Goal: Information Seeking & Learning: Find specific fact

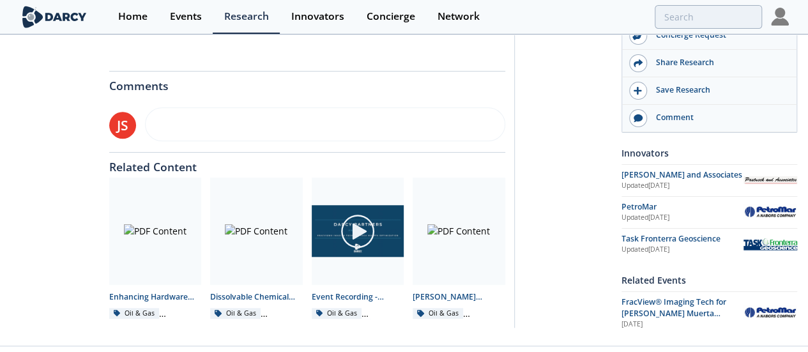
scroll to position [529, 0]
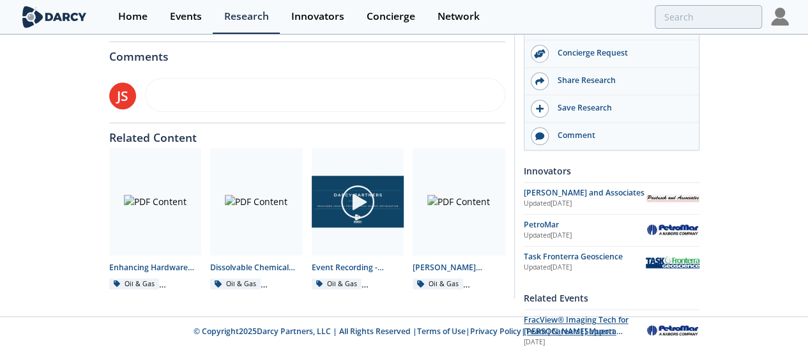
click at [629, 314] on span "FracView® Imaging Tech for [PERSON_NAME] Muerta Optimization" at bounding box center [576, 331] width 105 height 34
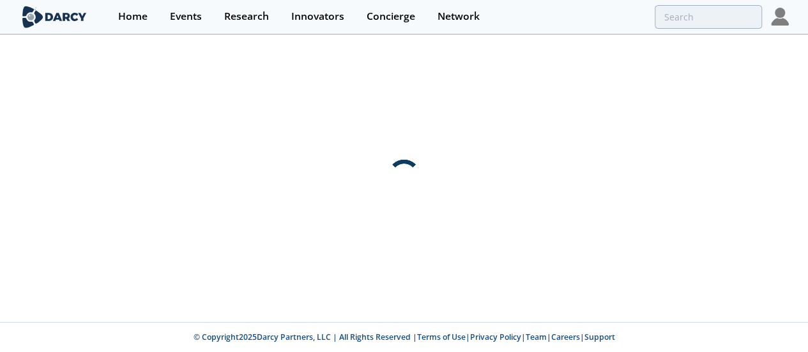
scroll to position [0, 0]
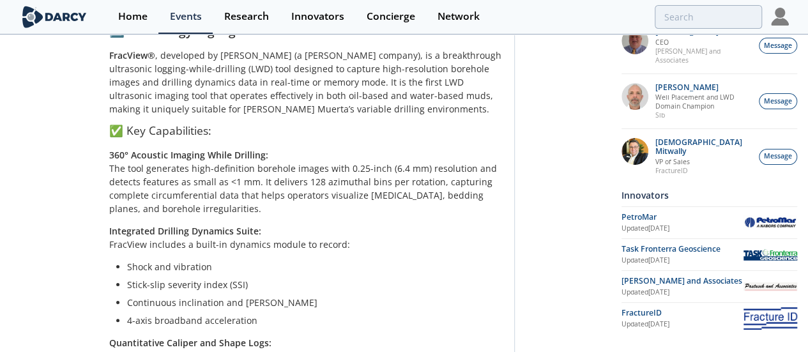
scroll to position [1405, 0]
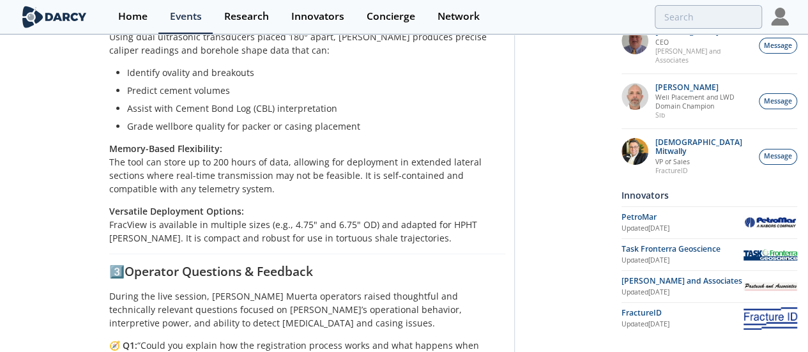
click at [360, 133] on li "Grade wellbore quality for packer or casing placement" at bounding box center [311, 125] width 369 height 13
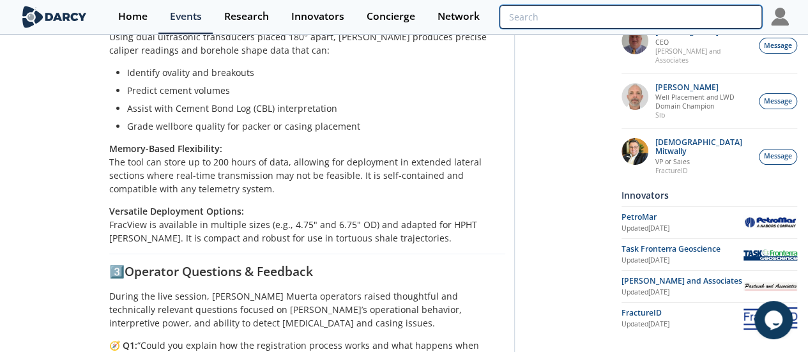
click at [714, 11] on input "search" at bounding box center [631, 17] width 262 height 24
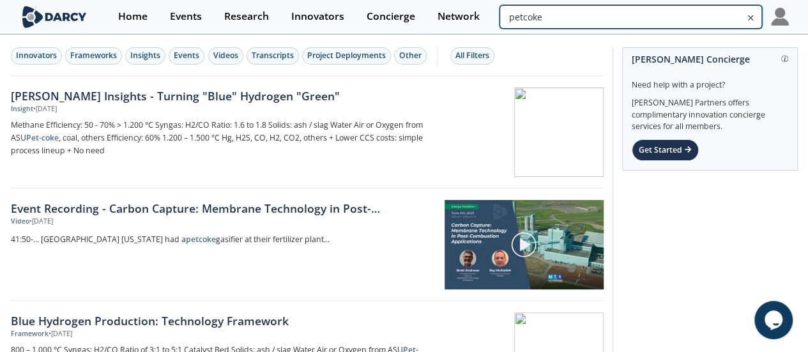
click at [737, 13] on input "petcoke" at bounding box center [631, 17] width 262 height 24
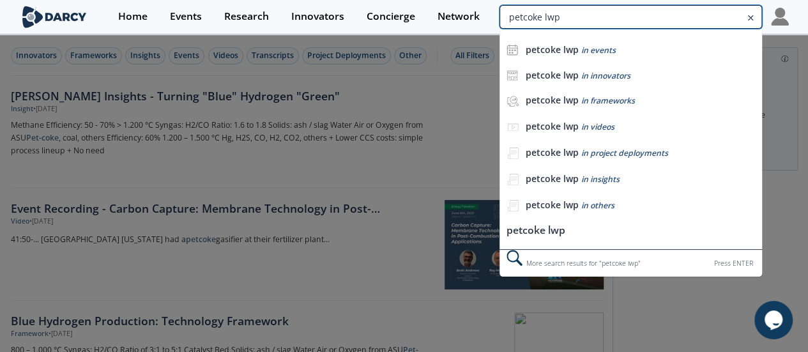
type input "petcoke lwp"
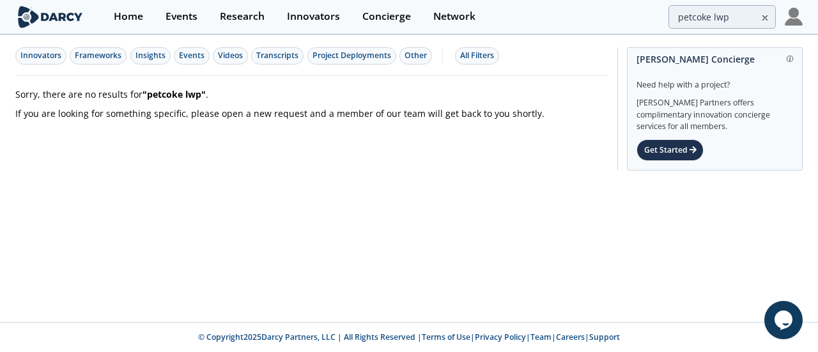
click at [308, 112] on p "If you are looking for something specific, please open a new request and a memb…" at bounding box center [311, 114] width 593 height 15
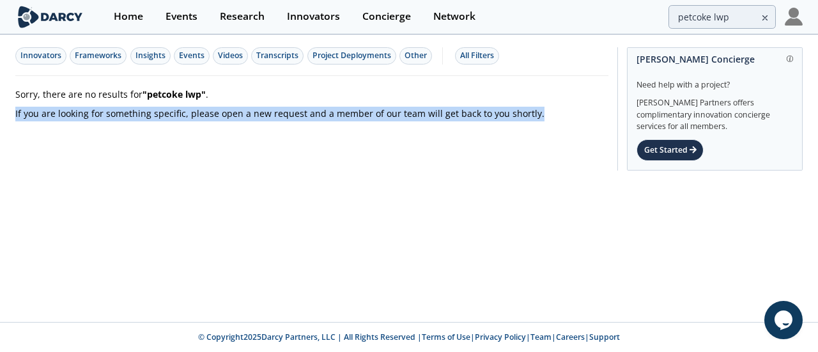
click at [308, 112] on p "If you are looking for something specific, please open a new request and a memb…" at bounding box center [311, 114] width 593 height 15
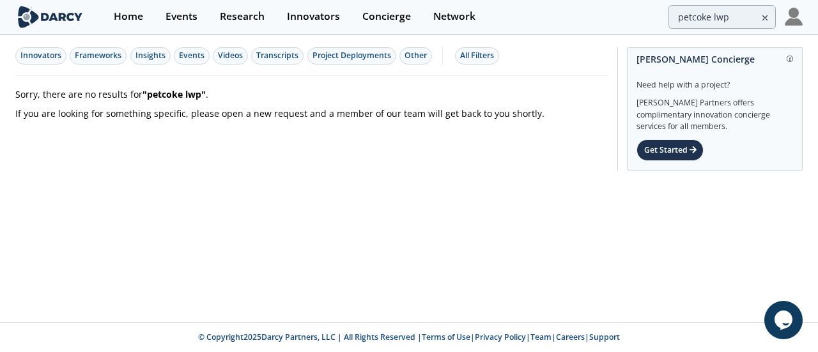
click at [161, 89] on strong "" petcoke lwp "" at bounding box center [173, 94] width 63 height 12
click at [254, 111] on p "If you are looking for something specific, please open a new request and a memb…" at bounding box center [311, 114] width 593 height 15
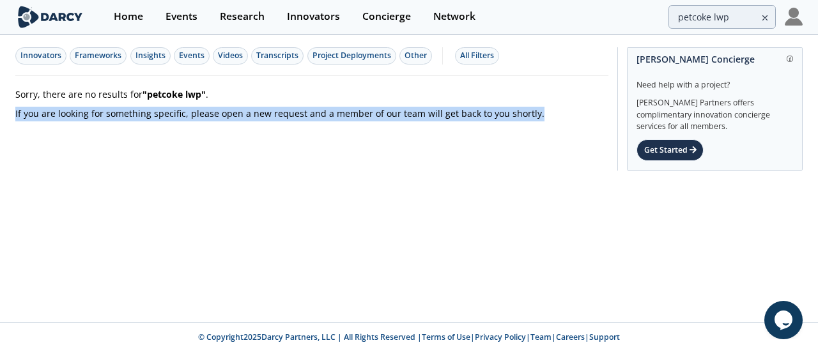
click at [254, 111] on p "If you are looking for something specific, please open a new request and a memb…" at bounding box center [311, 114] width 593 height 15
click at [248, 121] on div "Sorry, there are no results for " petcoke lwp " . If you are looking for someth…" at bounding box center [311, 100] width 593 height 49
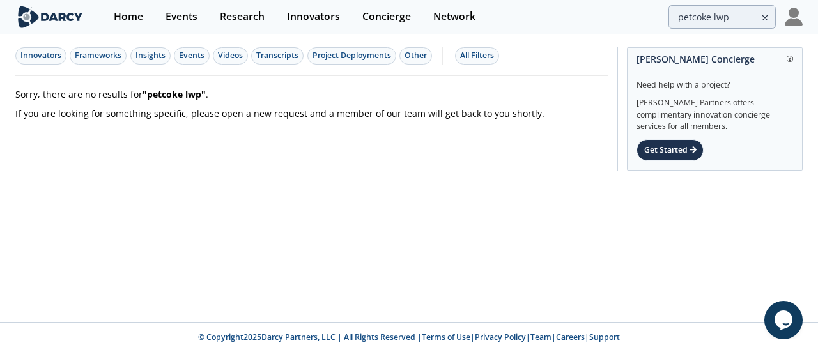
click at [668, 200] on div "Innovators Frameworks Insights Events Videos Transcripts Project Deployments Ot…" at bounding box center [409, 179] width 818 height 286
